Goal: Transaction & Acquisition: Download file/media

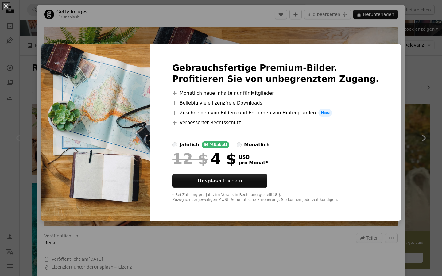
scroll to position [0, 635]
click at [328, 255] on div "An X shape Gebrauchsfertige Premium-Bilder. Profitieren Sie von unbegrenztem Zu…" at bounding box center [221, 138] width 442 height 276
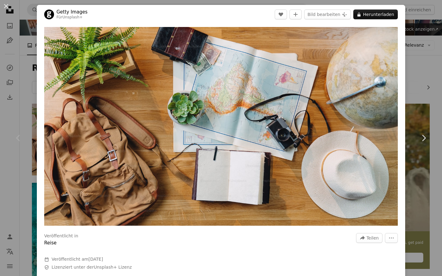
click at [27, 82] on div "An X shape Chevron left Chevron right Getty Images Für Unsplash+ A heart A plus…" at bounding box center [221, 138] width 442 height 276
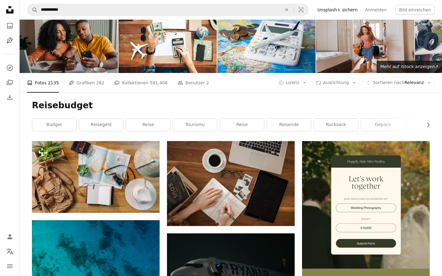
scroll to position [11, 0]
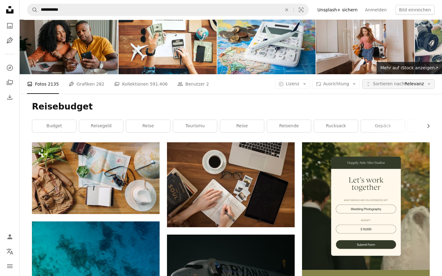
click at [407, 88] on button "Unfold Sortieren nach Relevanz Arrow down" at bounding box center [398, 84] width 72 height 10
click at [419, 84] on span "Sortieren nach Relevanz" at bounding box center [398, 84] width 51 height 6
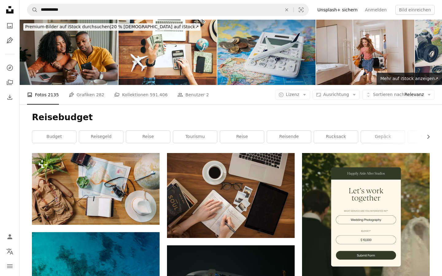
scroll to position [0, 0]
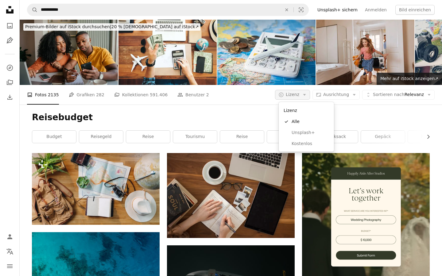
click at [306, 96] on icon "Arrow down" at bounding box center [305, 95] width 6 height 6
click at [305, 146] on span "Kostenlos" at bounding box center [310, 144] width 37 height 6
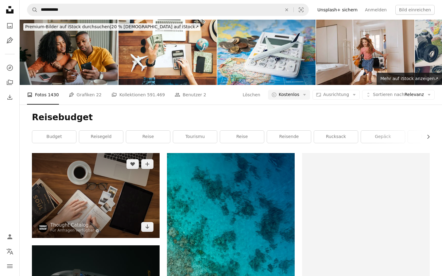
click at [101, 210] on img at bounding box center [96, 195] width 128 height 85
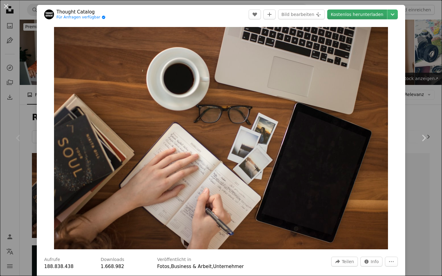
click at [366, 13] on link "Kostenlos herunterladen" at bounding box center [357, 15] width 60 height 10
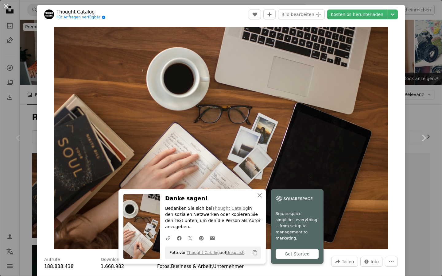
click at [5, 5] on button "An X shape" at bounding box center [5, 5] width 7 height 7
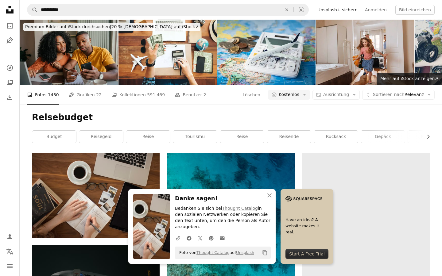
click at [379, 208] on video at bounding box center [366, 217] width 128 height 128
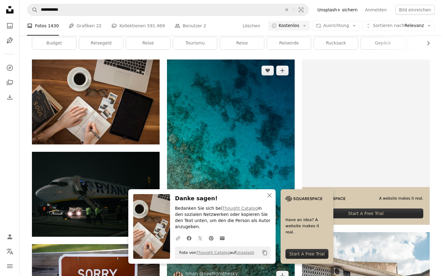
scroll to position [102, 0]
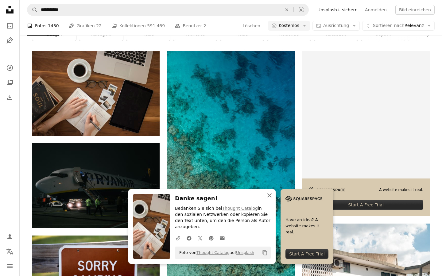
click at [270, 199] on icon "An X shape" at bounding box center [269, 195] width 7 height 7
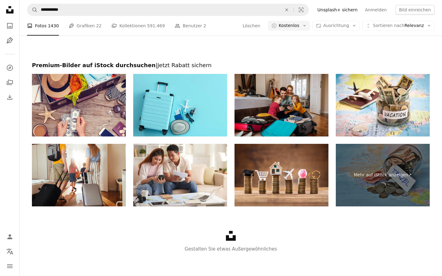
scroll to position [1143, 0]
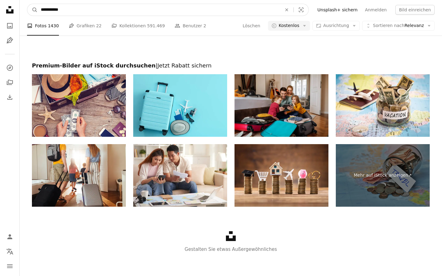
click at [57, 9] on input "**********" at bounding box center [159, 10] width 242 height 12
type input "**********"
click at [33, 10] on button "A magnifying glass" at bounding box center [32, 10] width 10 height 12
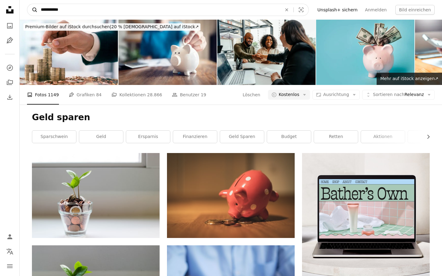
drag, startPoint x: 70, startPoint y: 7, endPoint x: 30, endPoint y: 8, distance: 39.6
click at [30, 8] on form "**********" at bounding box center [168, 10] width 282 height 12
type input "******"
click at [33, 10] on button "A magnifying glass" at bounding box center [32, 10] width 10 height 12
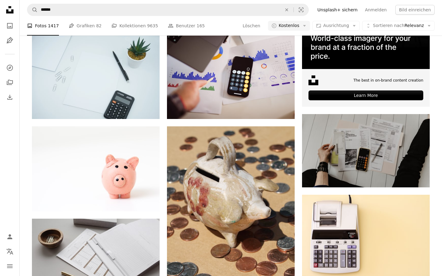
scroll to position [81, 0]
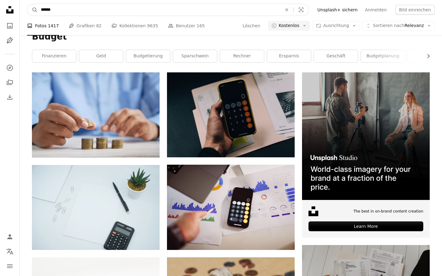
click at [50, 10] on input "******" at bounding box center [159, 10] width 242 height 12
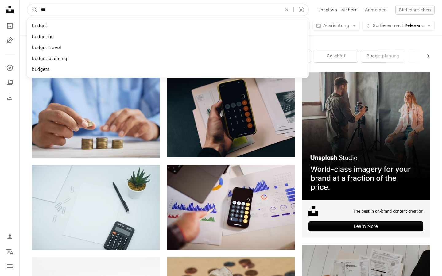
type input "****"
click at [33, 10] on button "A magnifying glass" at bounding box center [32, 10] width 10 height 12
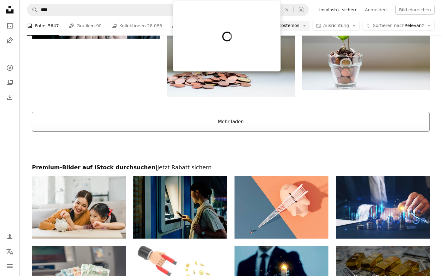
scroll to position [891, 0]
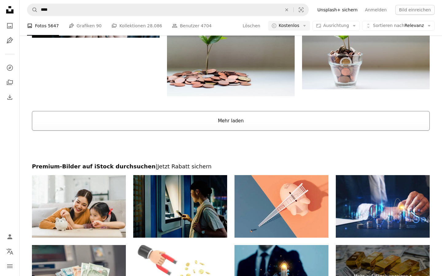
click at [240, 120] on button "Mehr laden" at bounding box center [231, 121] width 398 height 20
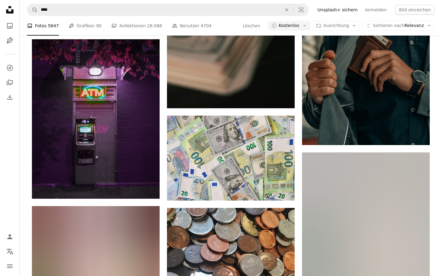
scroll to position [3222, 0]
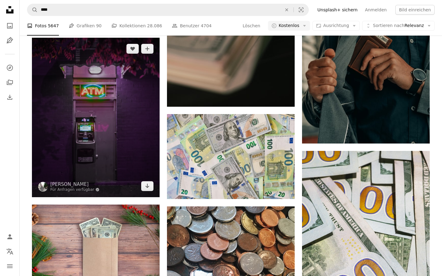
click at [113, 135] on img at bounding box center [96, 118] width 128 height 160
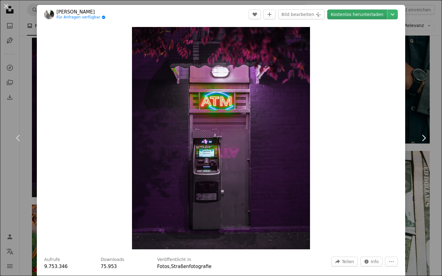
click at [367, 13] on link "Kostenlos herunterladen" at bounding box center [357, 15] width 60 height 10
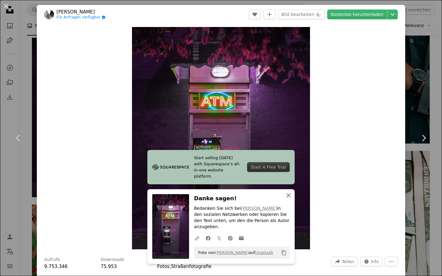
click at [288, 198] on icon "button" at bounding box center [289, 196] width 4 height 4
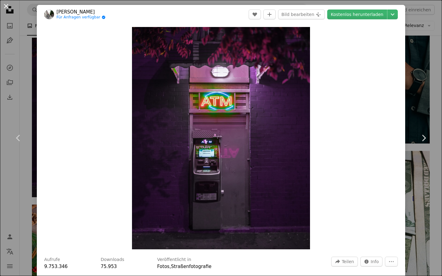
click at [6, 9] on button "An X shape" at bounding box center [5, 5] width 7 height 7
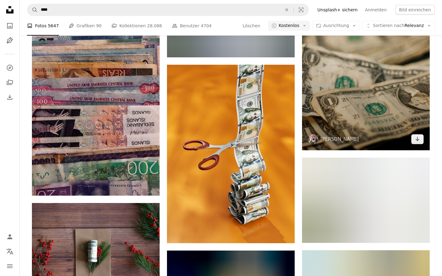
scroll to position [7641, 0]
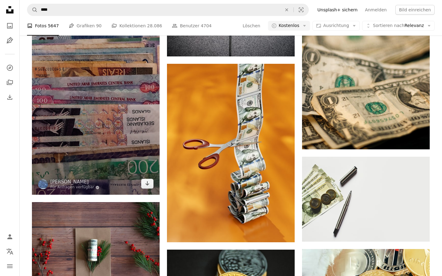
click at [125, 141] on img at bounding box center [96, 61] width 128 height 268
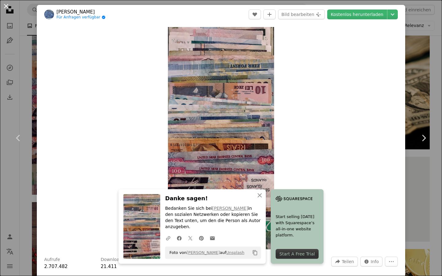
click at [8, 7] on button "An X shape" at bounding box center [5, 5] width 7 height 7
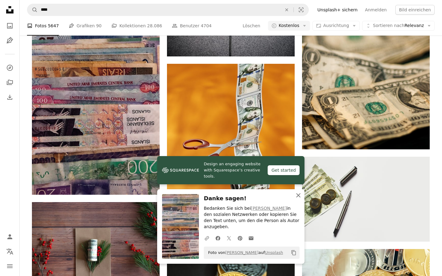
click at [298, 198] on icon "button" at bounding box center [298, 196] width 4 height 4
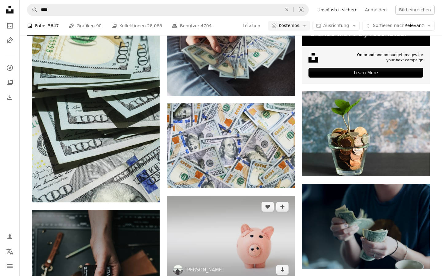
scroll to position [235, 0]
